Goal: Information Seeking & Learning: Learn about a topic

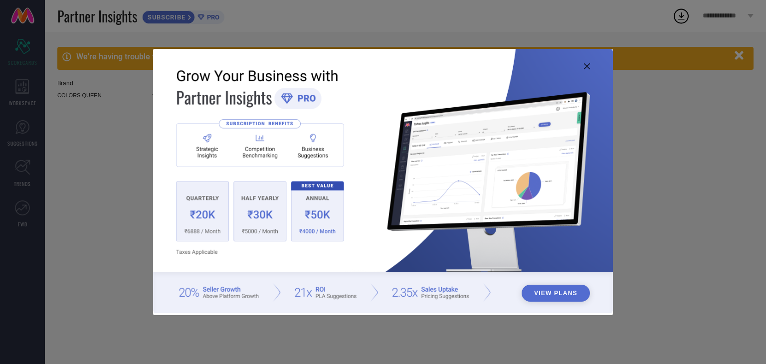
type input "All"
click at [584, 64] on icon at bounding box center [587, 66] width 6 height 6
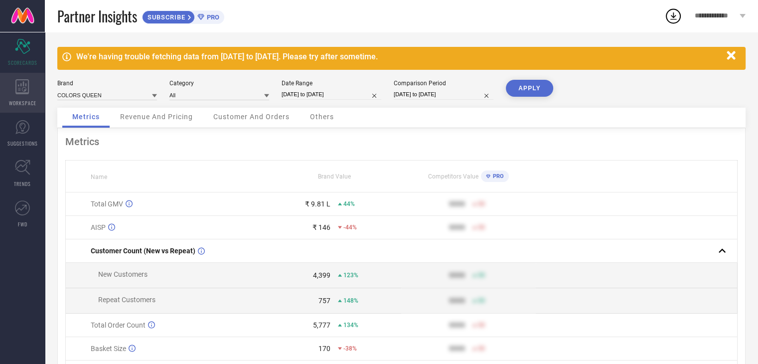
click at [29, 96] on div "WORKSPACE" at bounding box center [22, 93] width 45 height 40
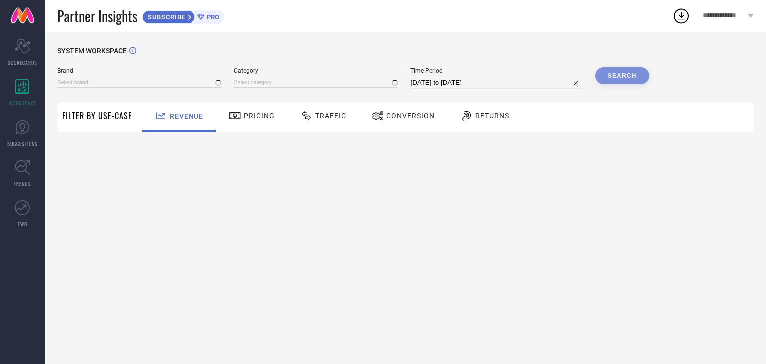
type input "COLORS QUEEN"
type input "All"
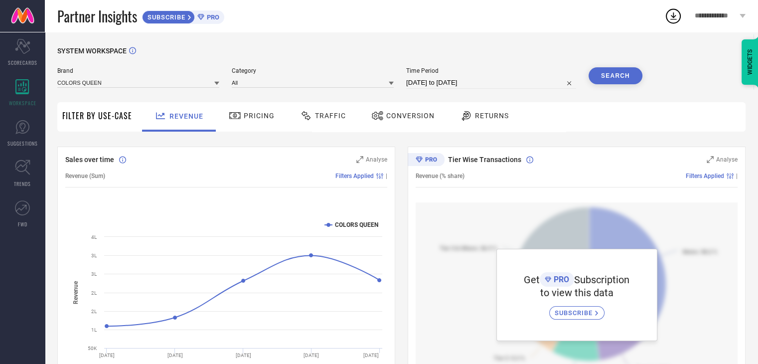
click at [256, 114] on span "Pricing" at bounding box center [259, 116] width 31 height 8
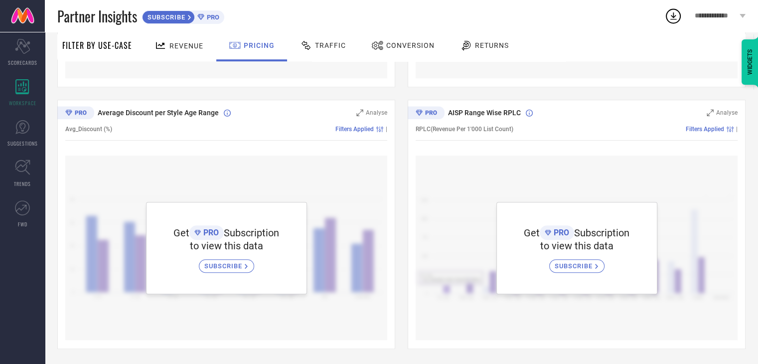
scroll to position [569, 0]
click at [429, 114] on icon at bounding box center [431, 113] width 11 height 4
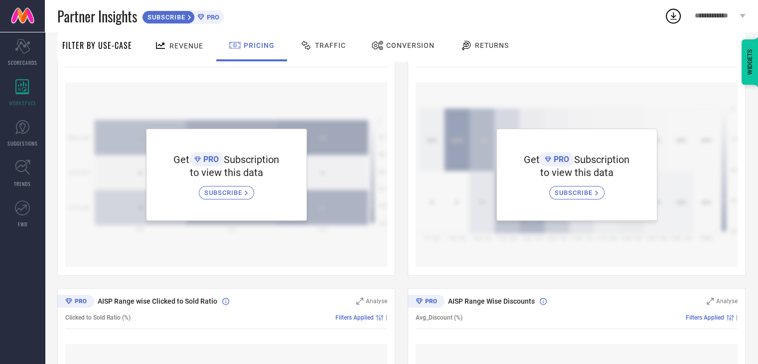
scroll to position [0, 0]
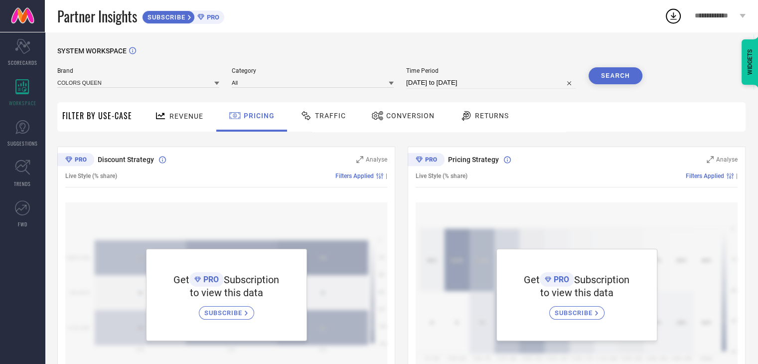
click at [315, 114] on span "Traffic" at bounding box center [330, 116] width 31 height 8
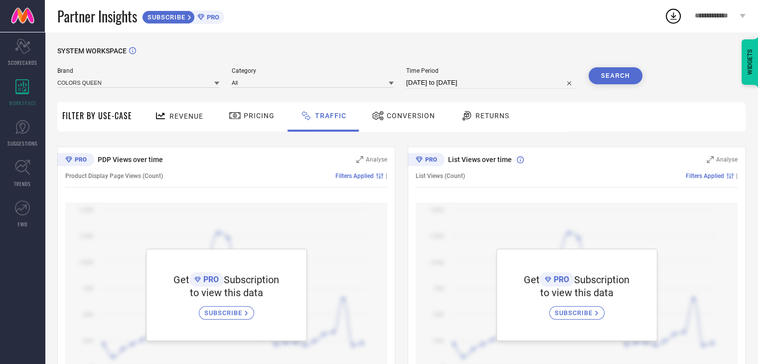
click at [399, 122] on div "Conversion" at bounding box center [403, 115] width 68 height 17
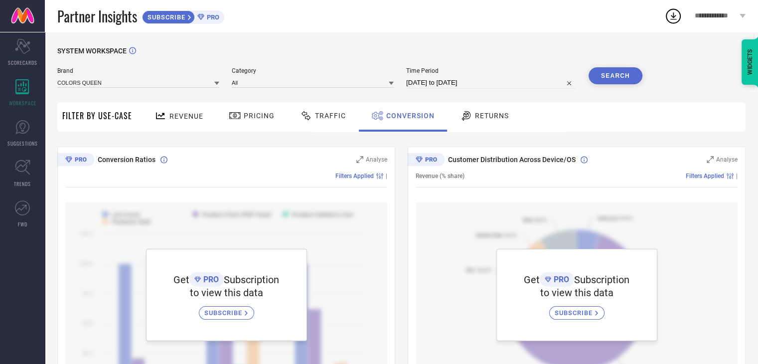
click at [477, 121] on div "Returns" at bounding box center [485, 115] width 54 height 17
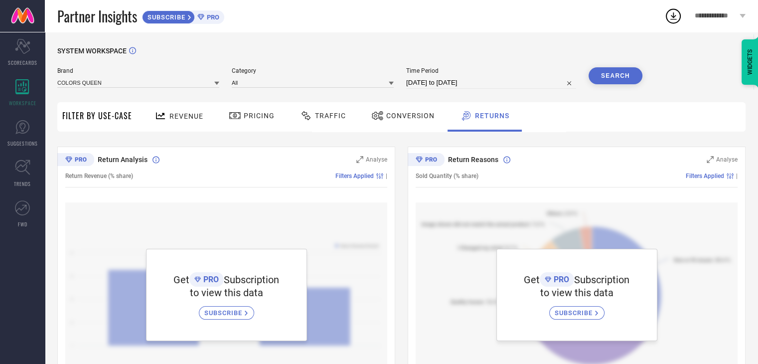
click at [311, 123] on div "Traffic" at bounding box center [323, 115] width 51 height 17
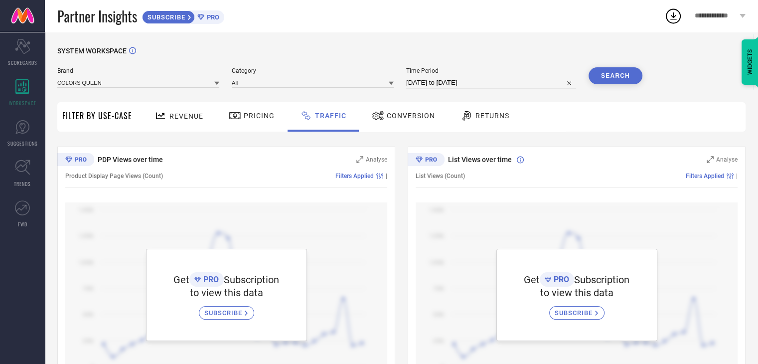
click at [253, 118] on span "Pricing" at bounding box center [259, 116] width 31 height 8
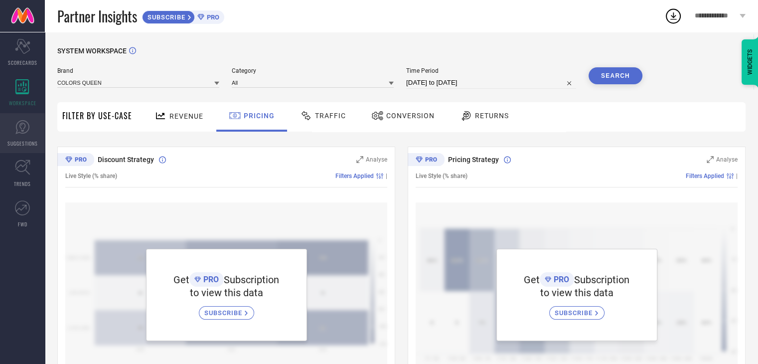
click at [28, 126] on icon at bounding box center [22, 127] width 14 height 14
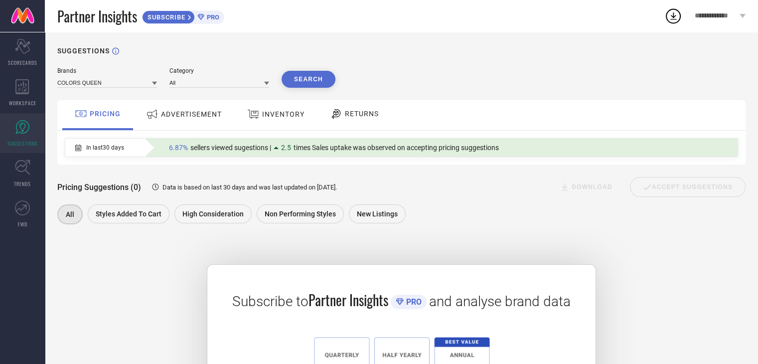
click at [165, 113] on span "ADVERTISEMENT" at bounding box center [191, 114] width 61 height 8
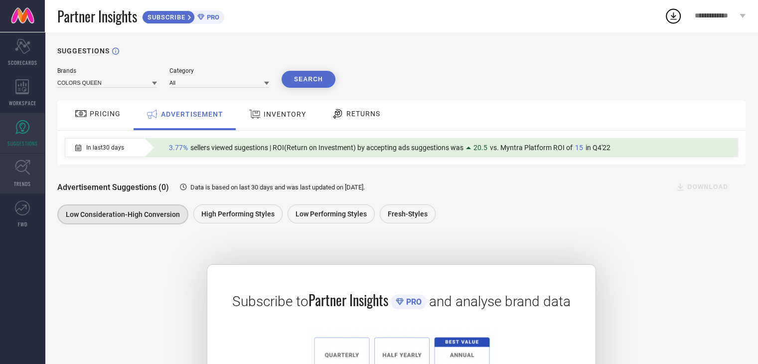
click at [19, 178] on link "TRENDS" at bounding box center [22, 174] width 45 height 40
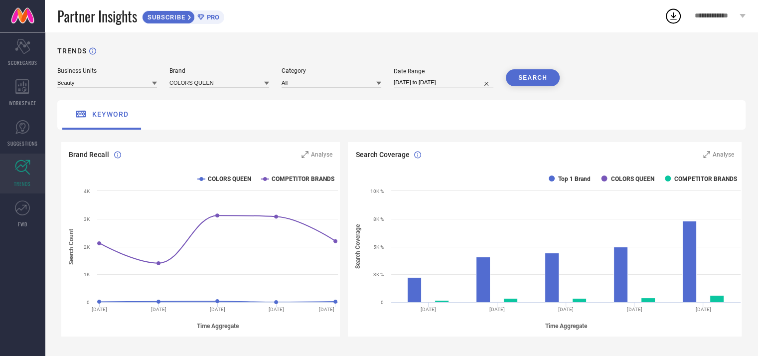
click at [505, 112] on div "keyword" at bounding box center [401, 114] width 688 height 29
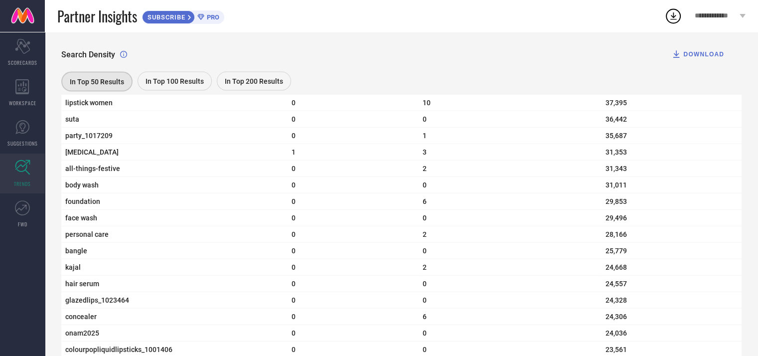
scroll to position [2209, 0]
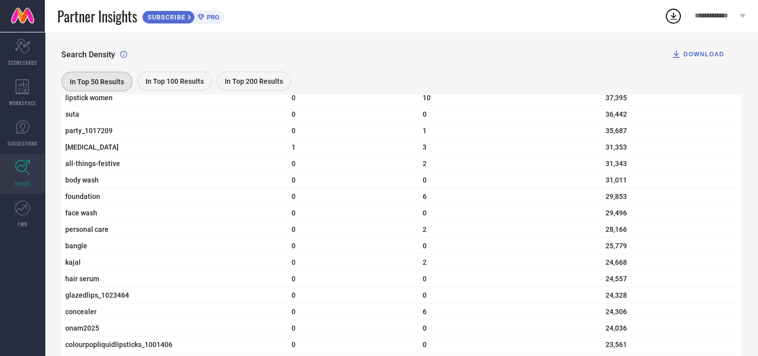
click at [302, 60] on div "Search Density DOWNLOAD" at bounding box center [401, 54] width 680 height 20
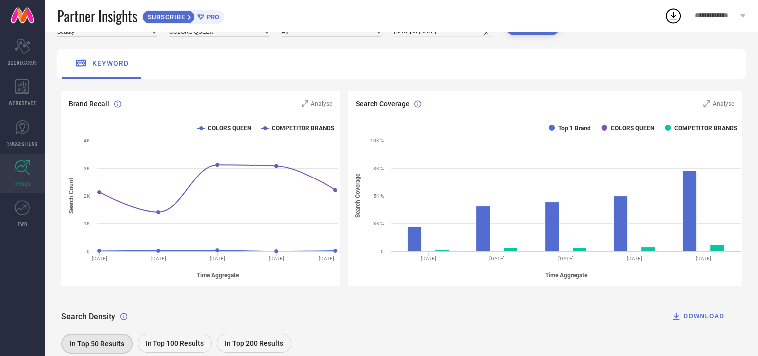
scroll to position [0, 0]
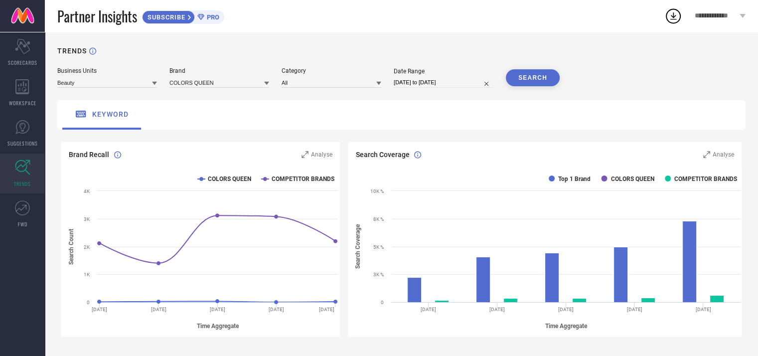
click at [302, 110] on div "keyword" at bounding box center [401, 114] width 688 height 29
